Goal: Navigation & Orientation: Find specific page/section

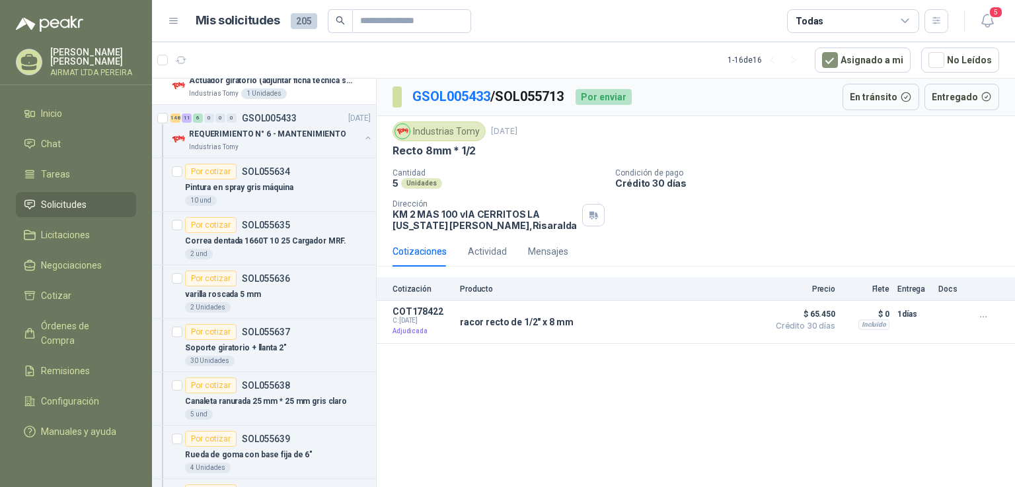
scroll to position [462, 0]
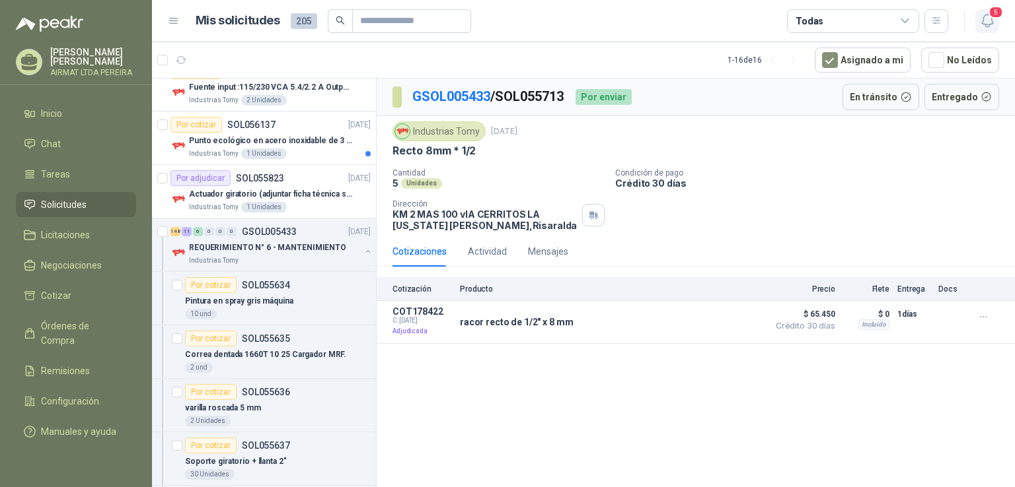
click at [993, 13] on span "5" at bounding box center [995, 12] width 15 height 13
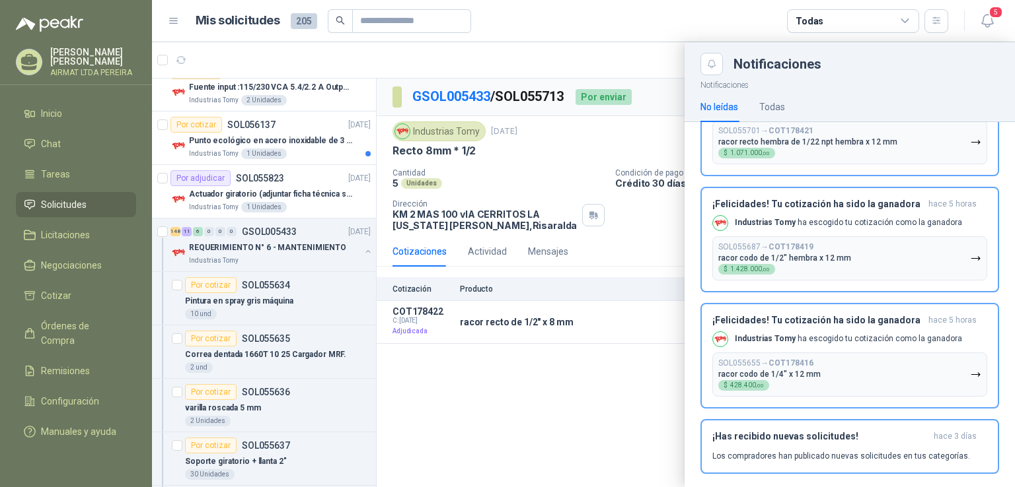
scroll to position [230, 0]
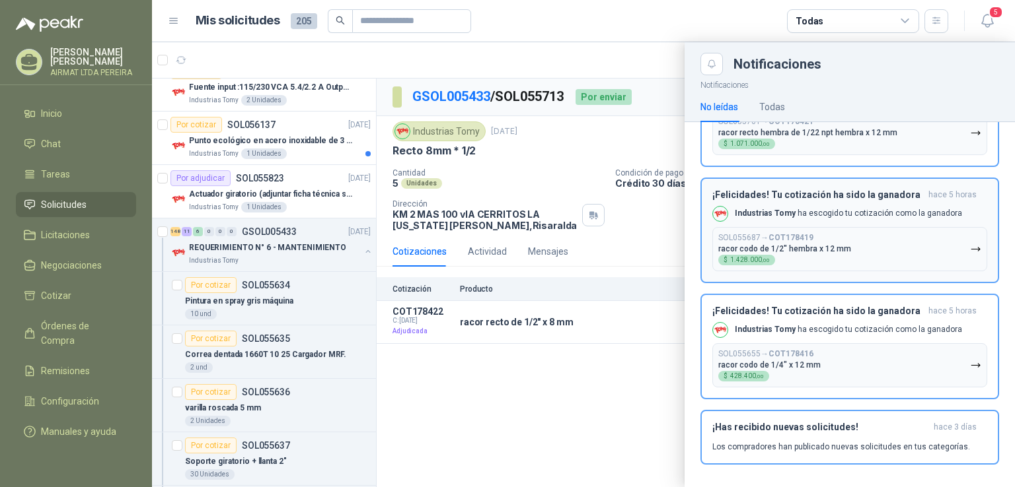
click at [926, 239] on button "SOL055687 → COT178419 racor codo de 1/2" hembra x 12 mm $ 1.428.000 ,00" at bounding box center [849, 249] width 275 height 44
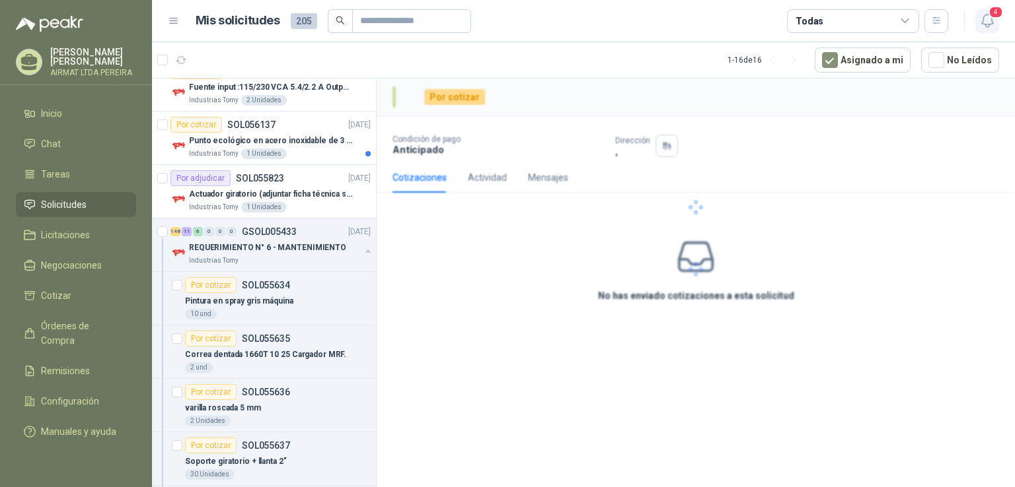
click at [990, 17] on span "4" at bounding box center [995, 12] width 15 height 13
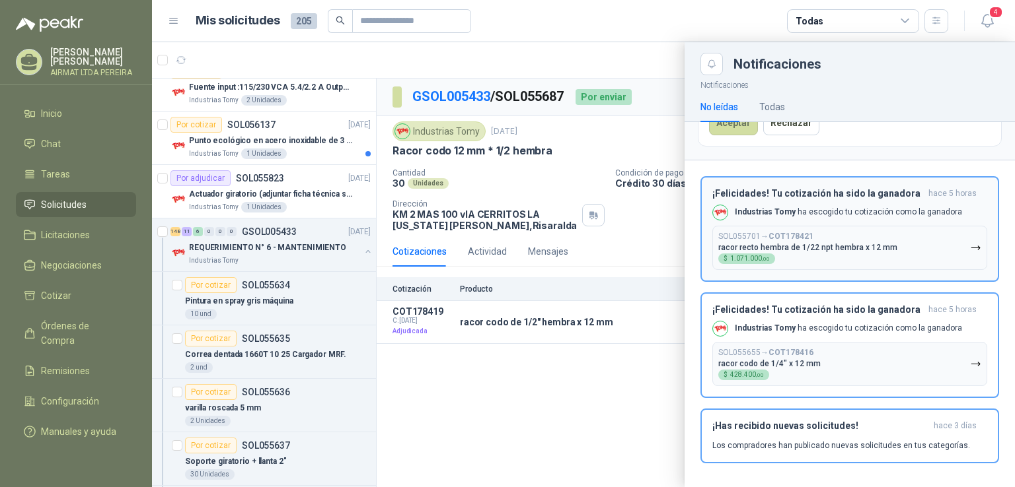
click at [903, 222] on div "¡Felicidades! Tu cotización ha sido la ganadora hace 5 horas Industrias Tomy ha…" at bounding box center [849, 229] width 275 height 82
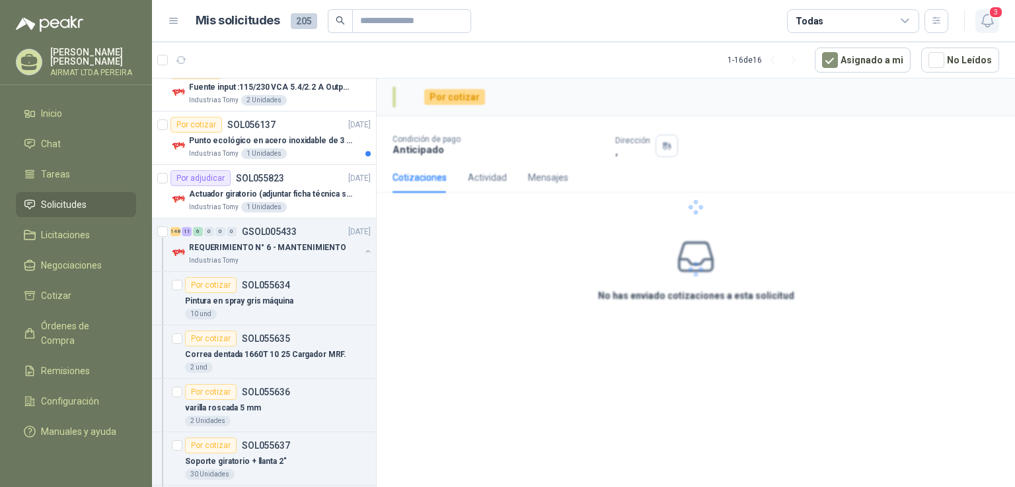
click at [996, 22] on button "3" at bounding box center [987, 21] width 24 height 24
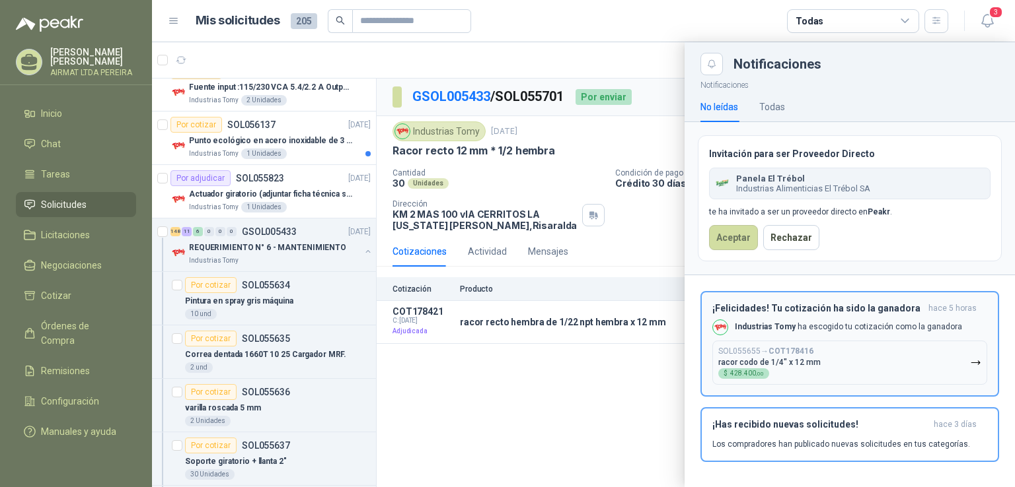
click at [836, 373] on button "SOL055655 → COT178416 racor codo de 1/4" x 12 mm $ 428.400 ,00" at bounding box center [849, 363] width 275 height 44
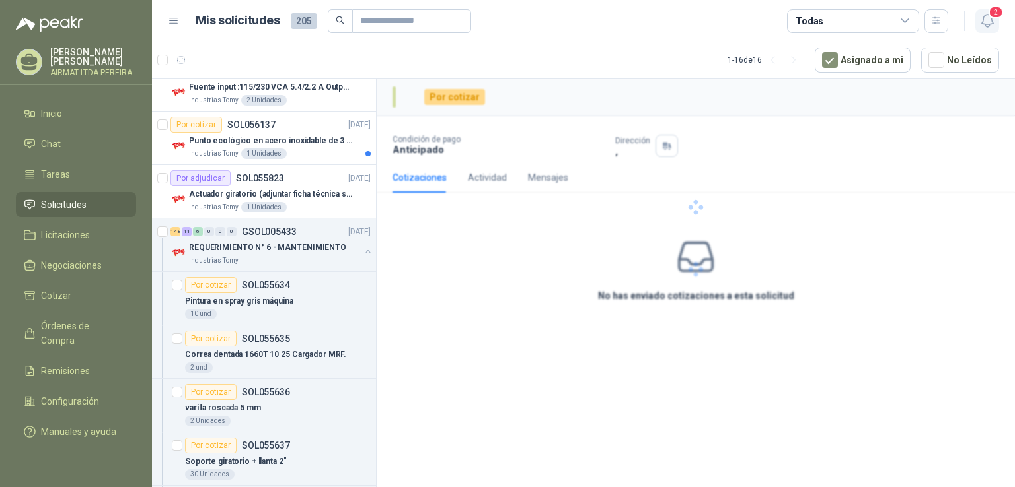
click at [991, 11] on span "2" at bounding box center [995, 12] width 15 height 13
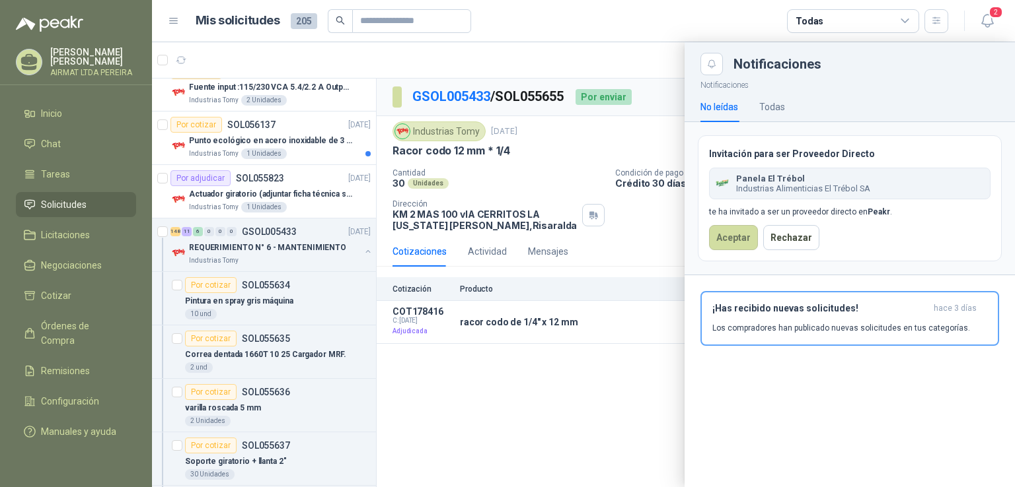
click at [950, 238] on div "Aceptar Rechazar" at bounding box center [849, 237] width 281 height 25
click at [86, 212] on li "Solicitudes" at bounding box center [76, 204] width 104 height 15
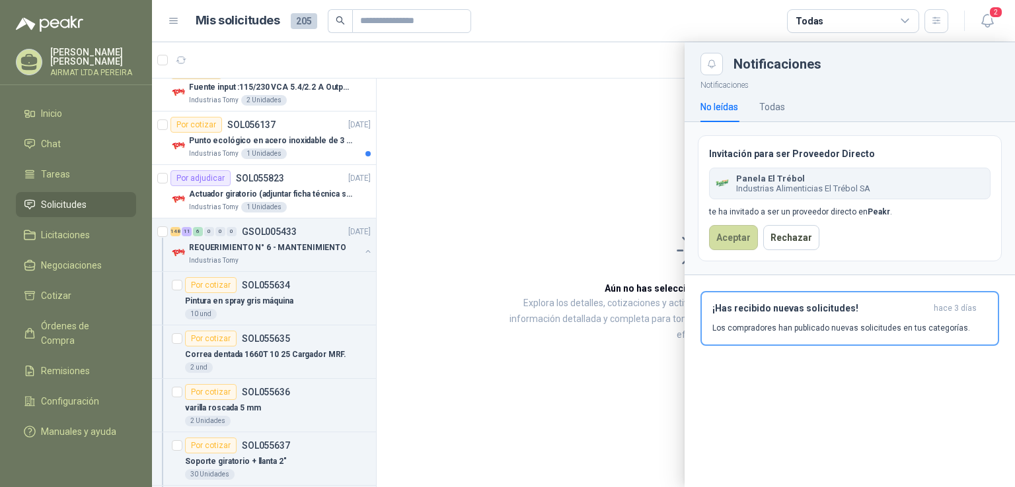
click at [666, 423] on div at bounding box center [583, 264] width 863 height 445
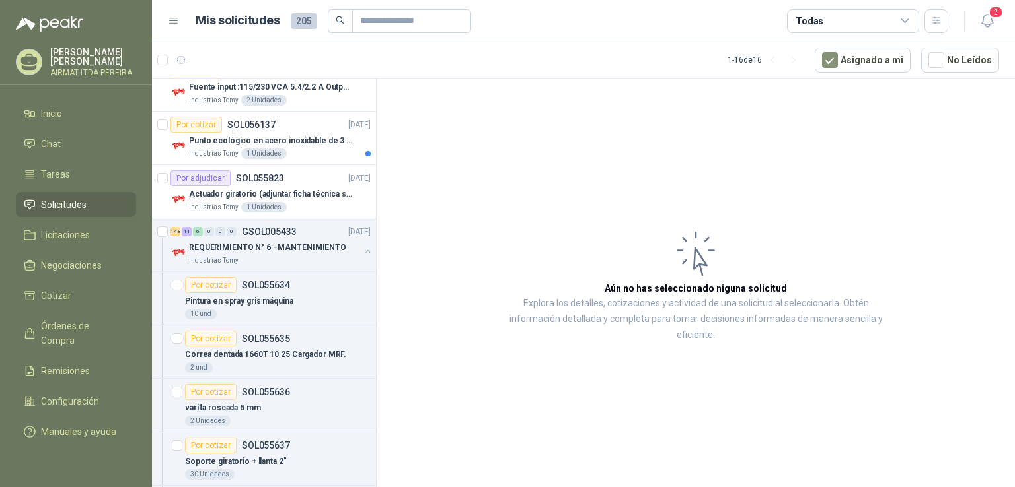
click at [107, 208] on li "Solicitudes" at bounding box center [76, 204] width 104 height 15
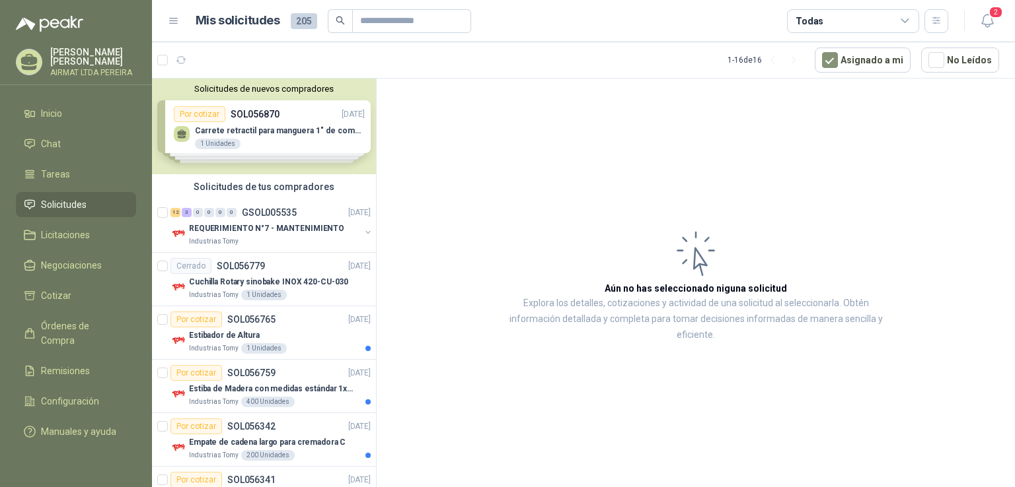
click at [61, 207] on span "Solicitudes" at bounding box center [64, 204] width 46 height 15
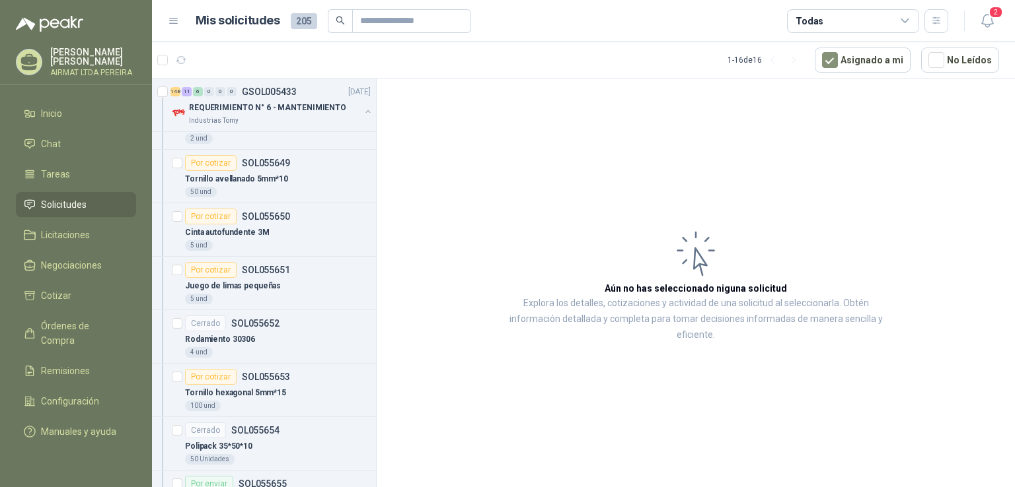
scroll to position [859, 0]
